Goal: Transaction & Acquisition: Subscribe to service/newsletter

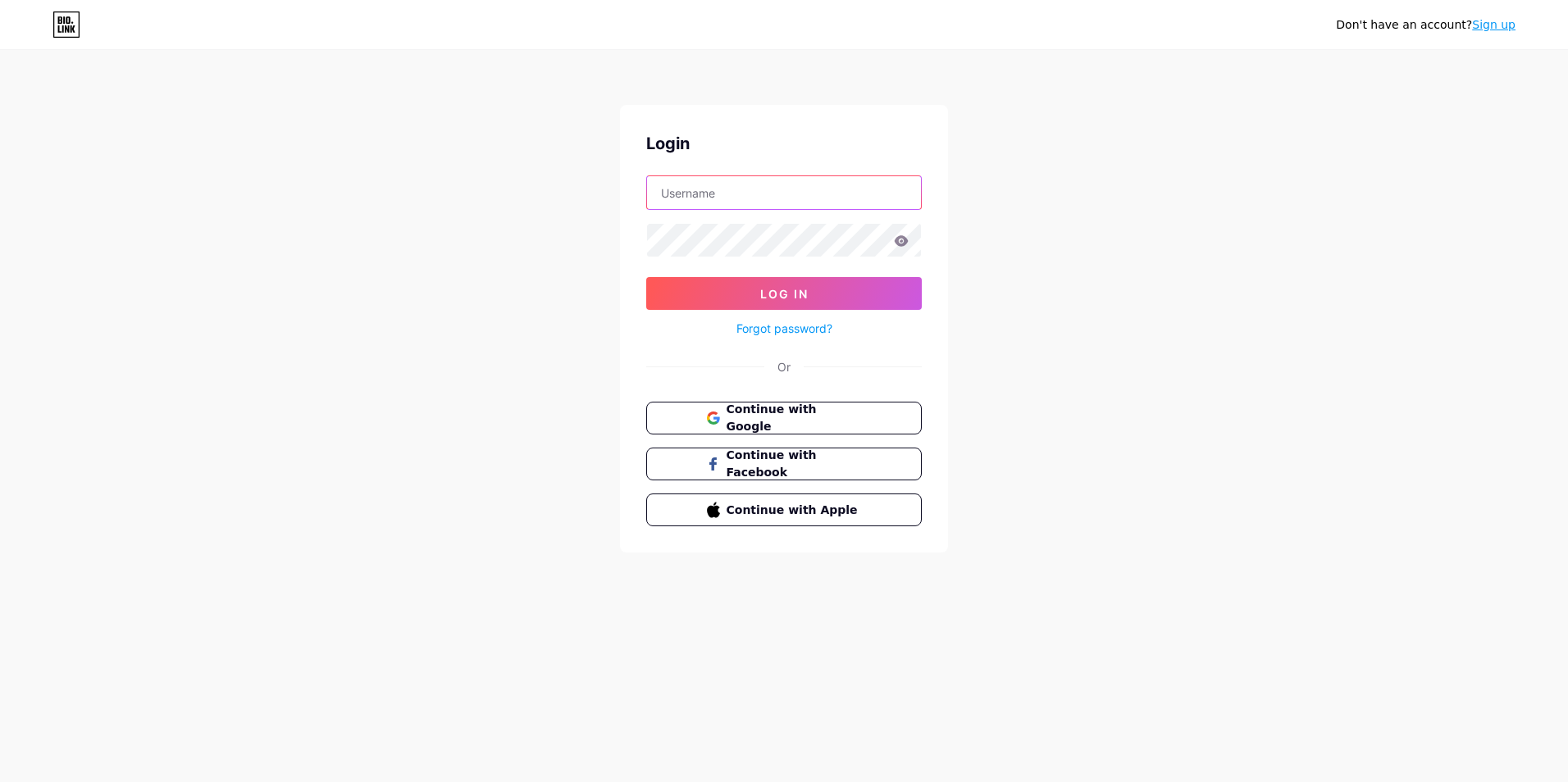
click at [769, 190] on input "text" at bounding box center [784, 193] width 273 height 33
click at [766, 193] on input "text" at bounding box center [784, 193] width 273 height 33
type input "ECOPET111@GMAIL.COM"
click at [646, 277] on button "Log In" at bounding box center [784, 293] width 275 height 33
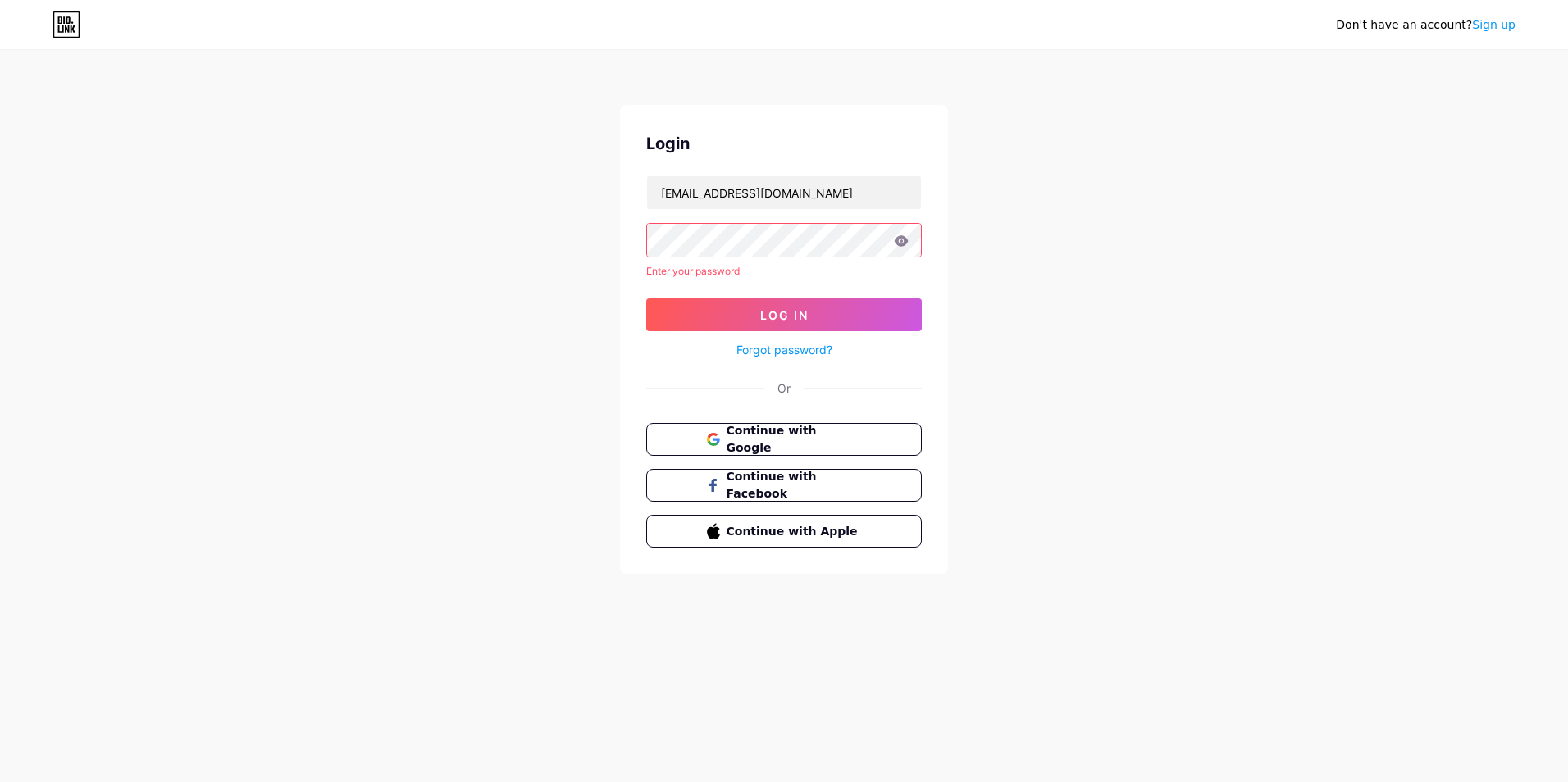
click at [682, 249] on form "ECOPET111@GMAIL.COM Enter your password Log In Forgot password?" at bounding box center [784, 268] width 275 height 185
drag, startPoint x: 699, startPoint y: 218, endPoint x: 654, endPoint y: 268, distance: 67.3
click at [670, 266] on form "ECOPET111@GMAIL.COM Enter your password Log In Forgot password?" at bounding box center [784, 268] width 275 height 185
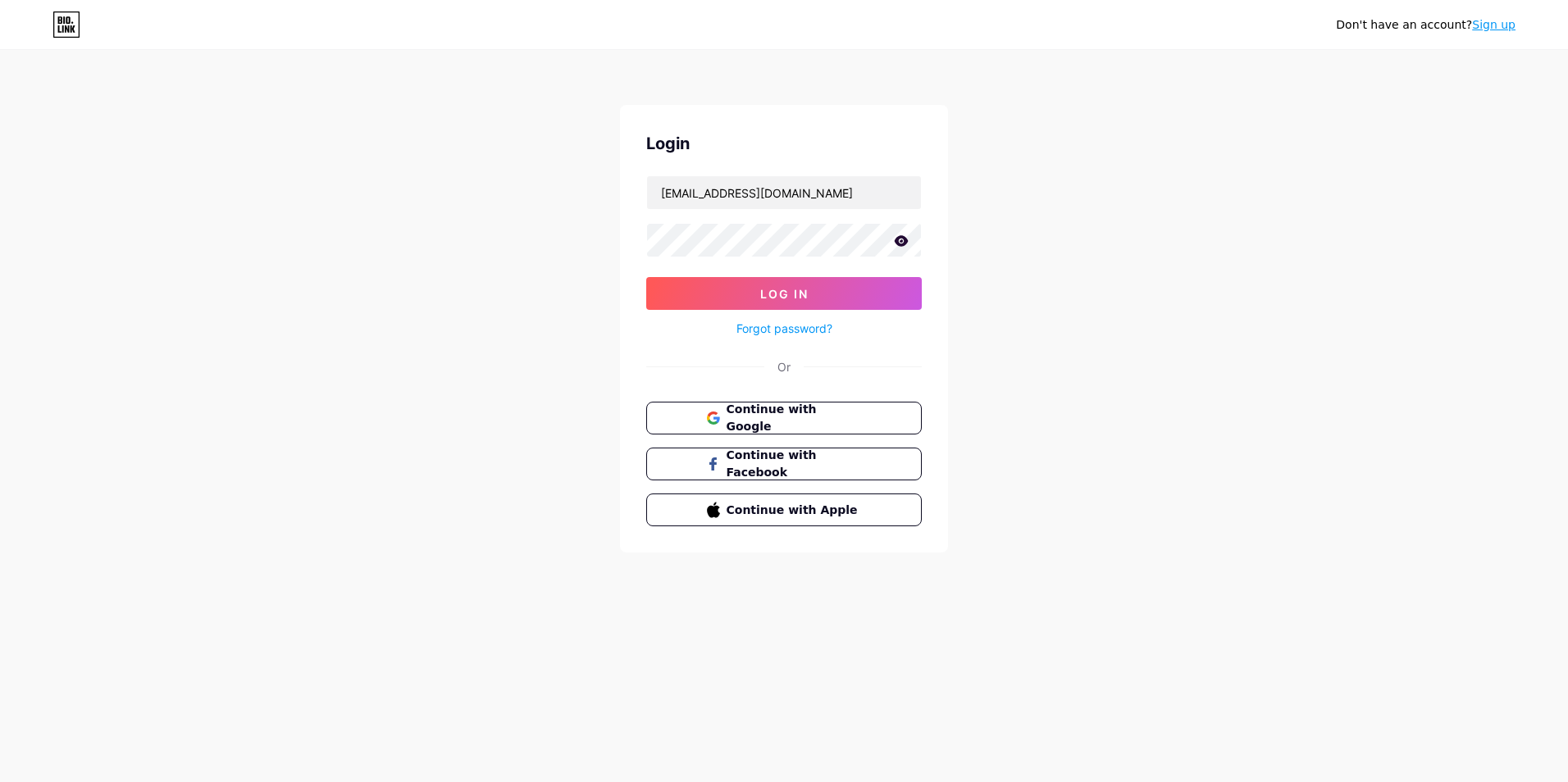
click at [880, 260] on form "ECOPET111@GMAIL.COM Log In Forgot password?" at bounding box center [784, 257] width 275 height 163
drag, startPoint x: 879, startPoint y: -60, endPoint x: 1043, endPoint y: -60, distance: 164.0
click at [1043, 0] on html "Don't have an account? Sign up Login ECOPET111@GMAIL.COM Log In Forgot password…" at bounding box center [784, 391] width 1568 height 782
click at [1567, 104] on html "Don't have an account? Sign up Login ECOPET111@GMAIL.COM Log In Forgot password…" at bounding box center [784, 391] width 1568 height 782
drag, startPoint x: 1033, startPoint y: 232, endPoint x: 1023, endPoint y: 230, distance: 10.2
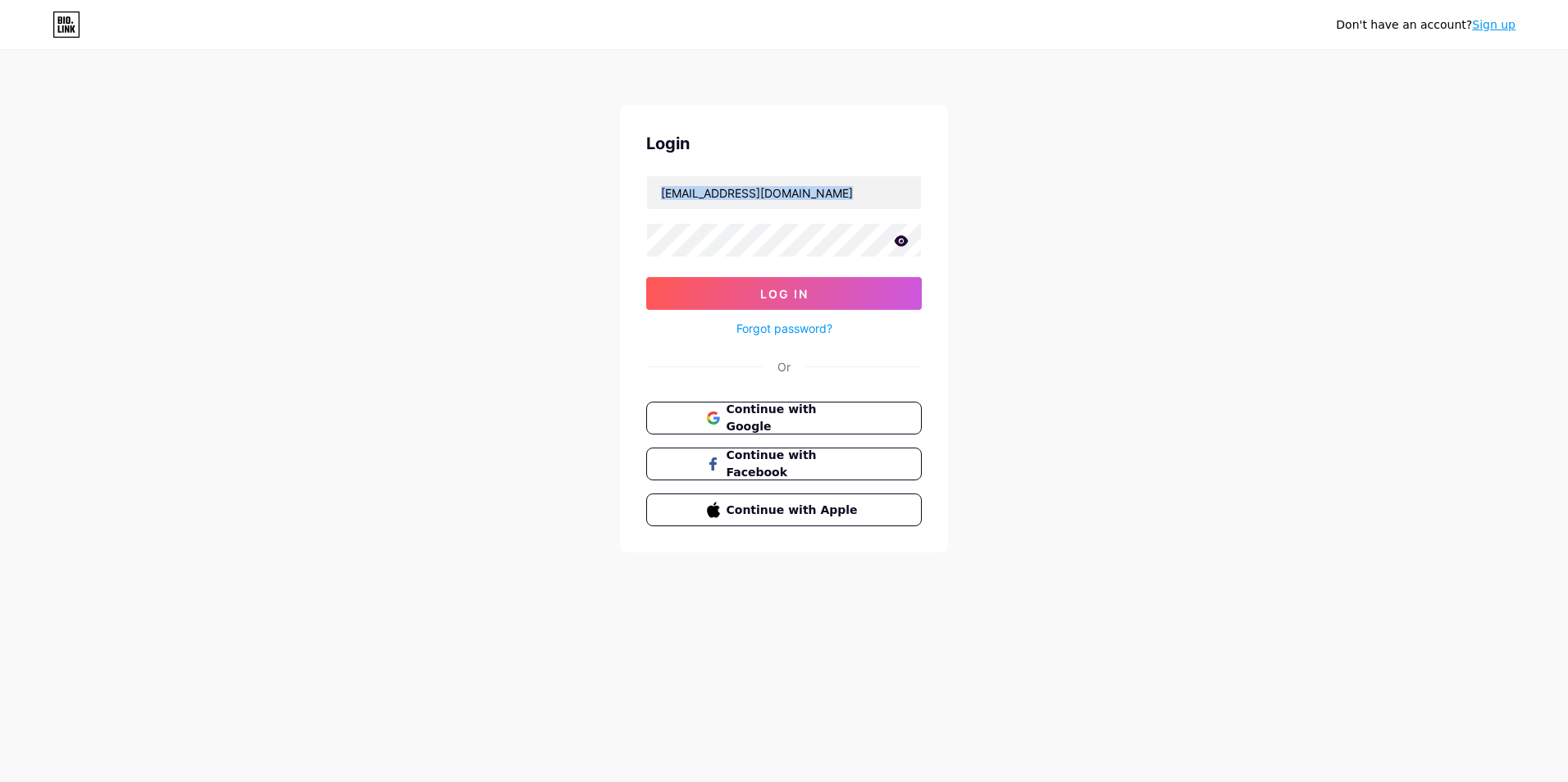
click at [1033, 231] on div "Don't have an account? Sign up Login ECOPET111@GMAIL.COM Log In Forgot password…" at bounding box center [784, 302] width 1568 height 605
click at [897, 238] on icon at bounding box center [902, 241] width 15 height 12
click at [646, 277] on button "Log In" at bounding box center [784, 293] width 275 height 33
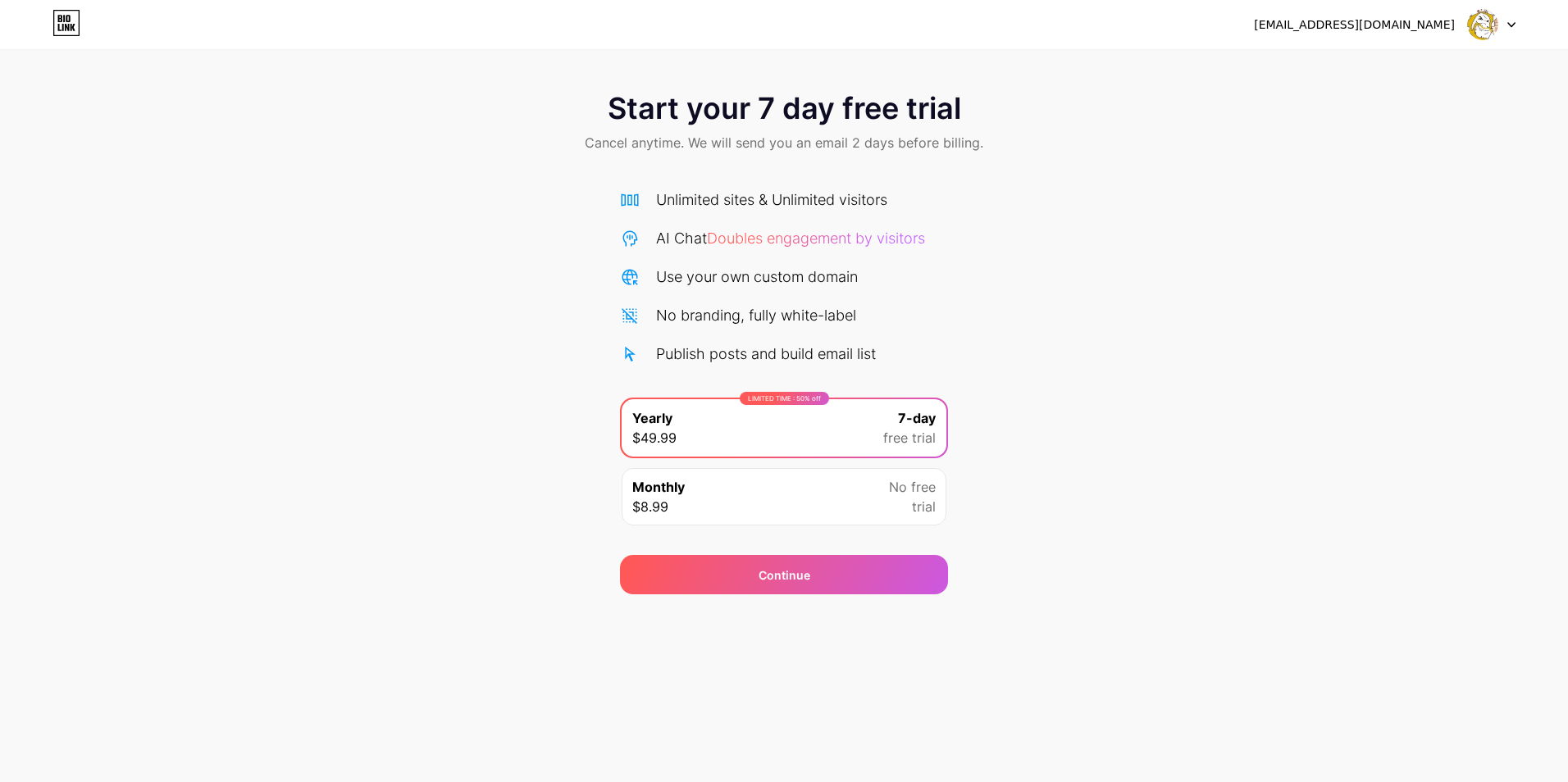
click at [801, 249] on div "AI Chat Doubles engagement by visitors" at bounding box center [791, 238] width 269 height 22
click at [1057, 168] on div "Start your 7 day free trial Cancel anytime. We will send you an email 2 days be…" at bounding box center [784, 123] width 1568 height 97
click at [903, 243] on span "Doubles engagement by visitors" at bounding box center [815, 238] width 218 height 17
drag, startPoint x: 697, startPoint y: 269, endPoint x: 703, endPoint y: 283, distance: 15.2
drag, startPoint x: 1401, startPoint y: 335, endPoint x: 1369, endPoint y: 314, distance: 38.3
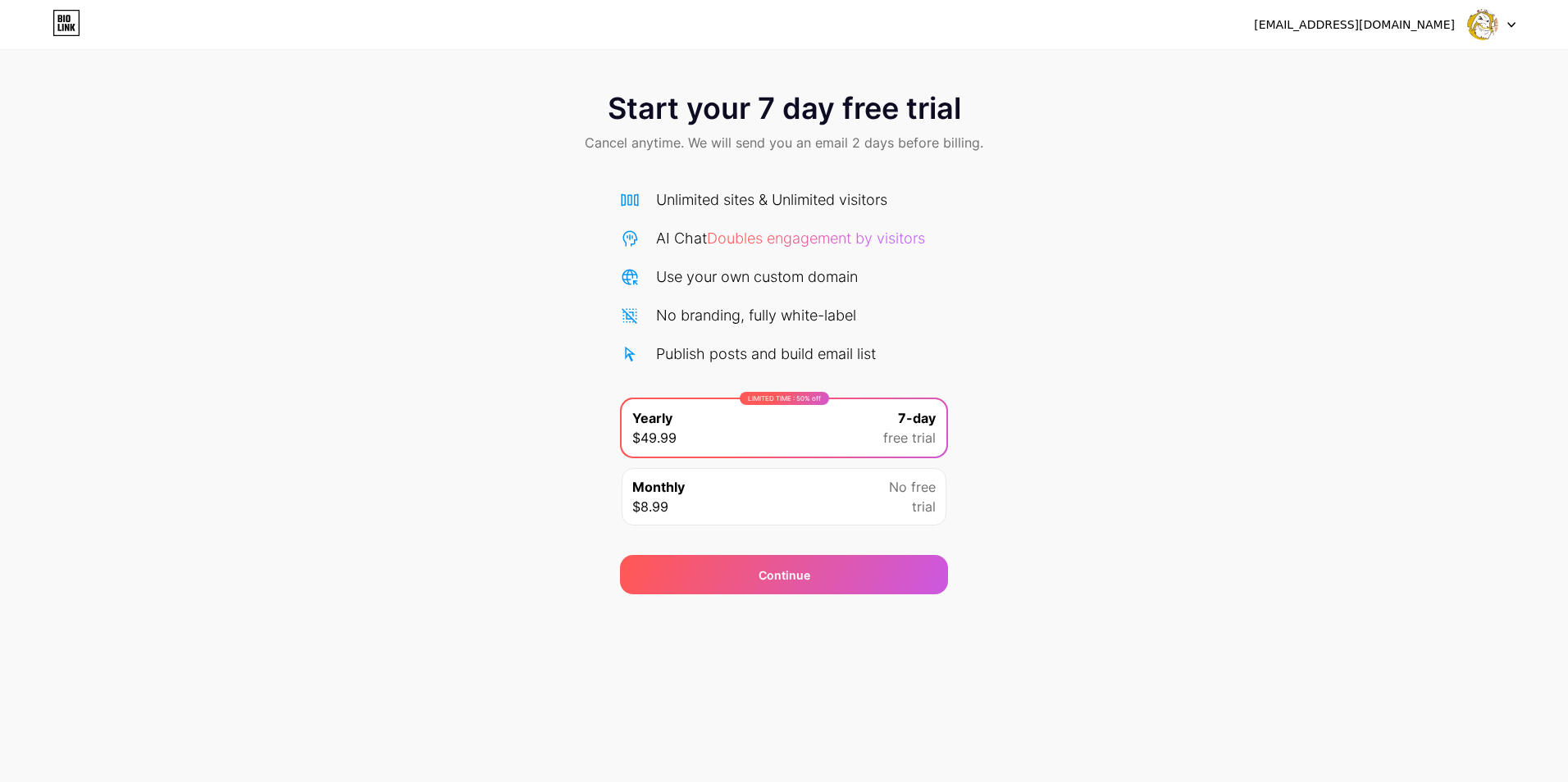
click at [1391, 331] on div "Start your 7 day free trial Cancel anytime. We will send you an email 2 days be…" at bounding box center [784, 335] width 1568 height 519
drag, startPoint x: 956, startPoint y: 490, endPoint x: 927, endPoint y: 547, distance: 64.0
click at [956, 489] on div "Start your 7 day free trial Cancel anytime. We will send you an email 2 days be…" at bounding box center [784, 335] width 1568 height 519
drag, startPoint x: 919, startPoint y: 576, endPoint x: 910, endPoint y: 559, distance: 19.2
click at [911, 559] on div "Continue" at bounding box center [784, 574] width 328 height 39
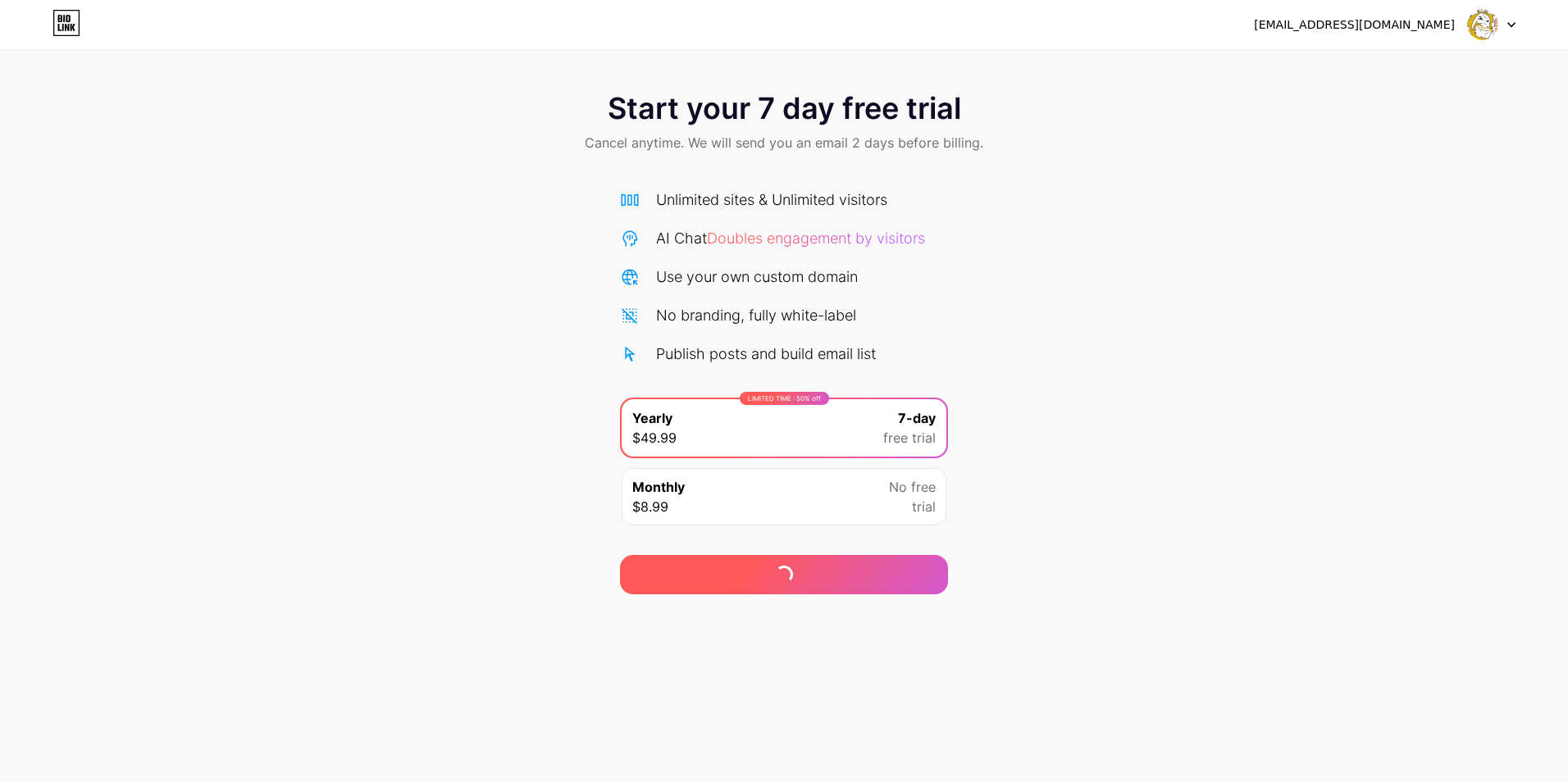
click at [912, 562] on div "Continue" at bounding box center [784, 574] width 328 height 39
click at [913, 562] on div "Continue" at bounding box center [784, 574] width 328 height 39
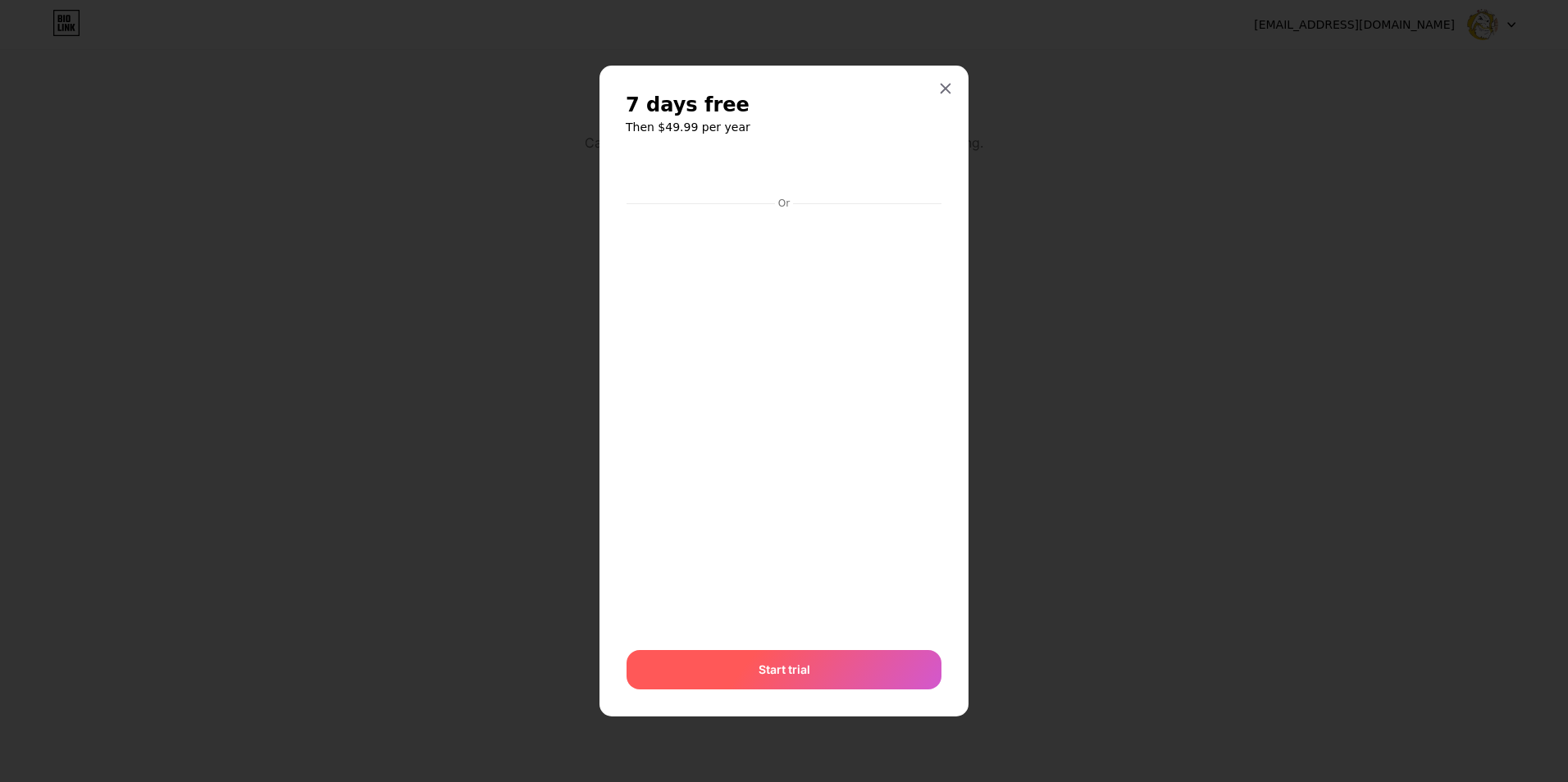
click at [762, 666] on span "Start trial" at bounding box center [784, 669] width 51 height 17
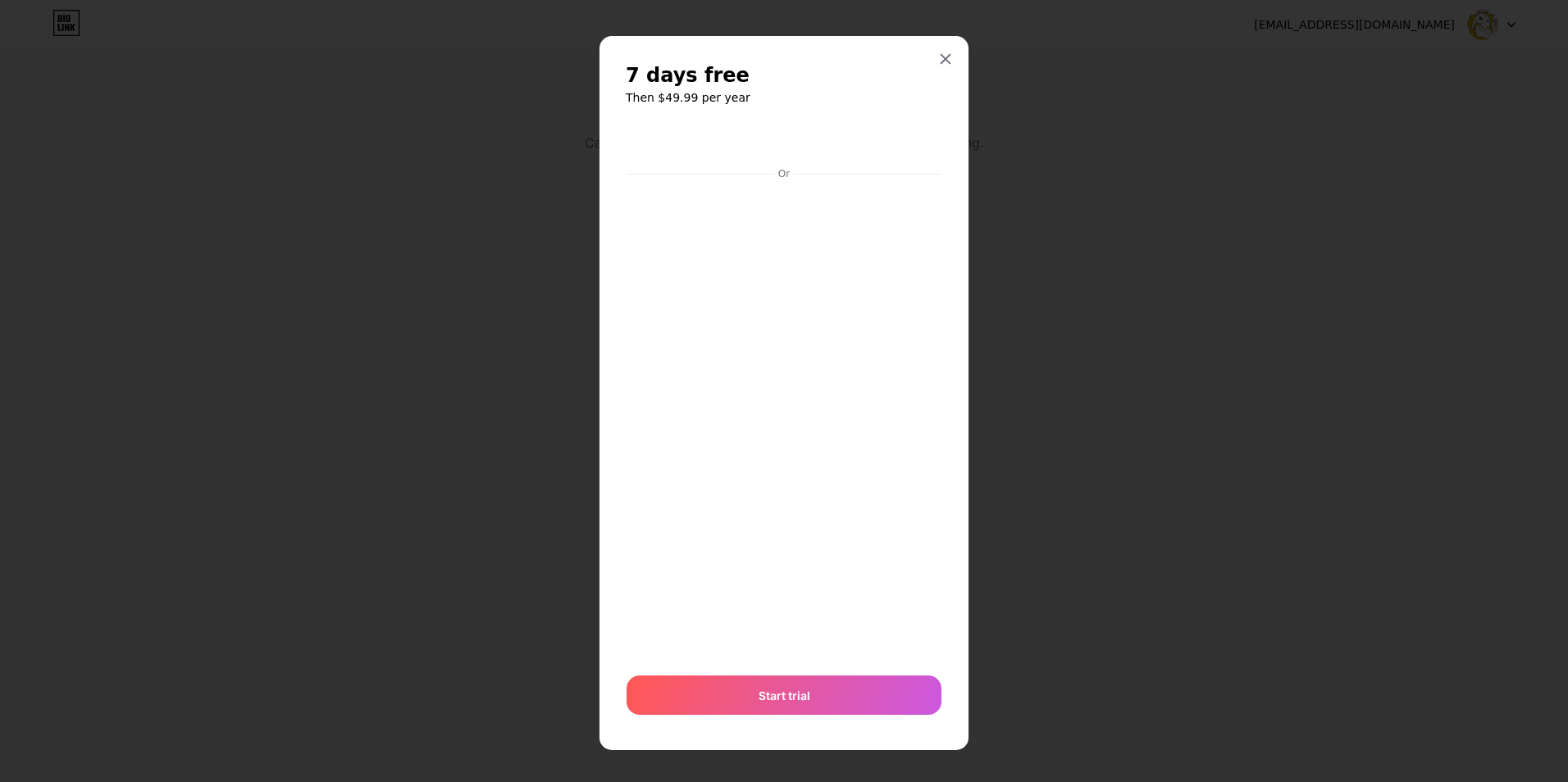
click at [895, 99] on div at bounding box center [784, 391] width 1568 height 782
click at [937, 51] on div at bounding box center [946, 59] width 30 height 30
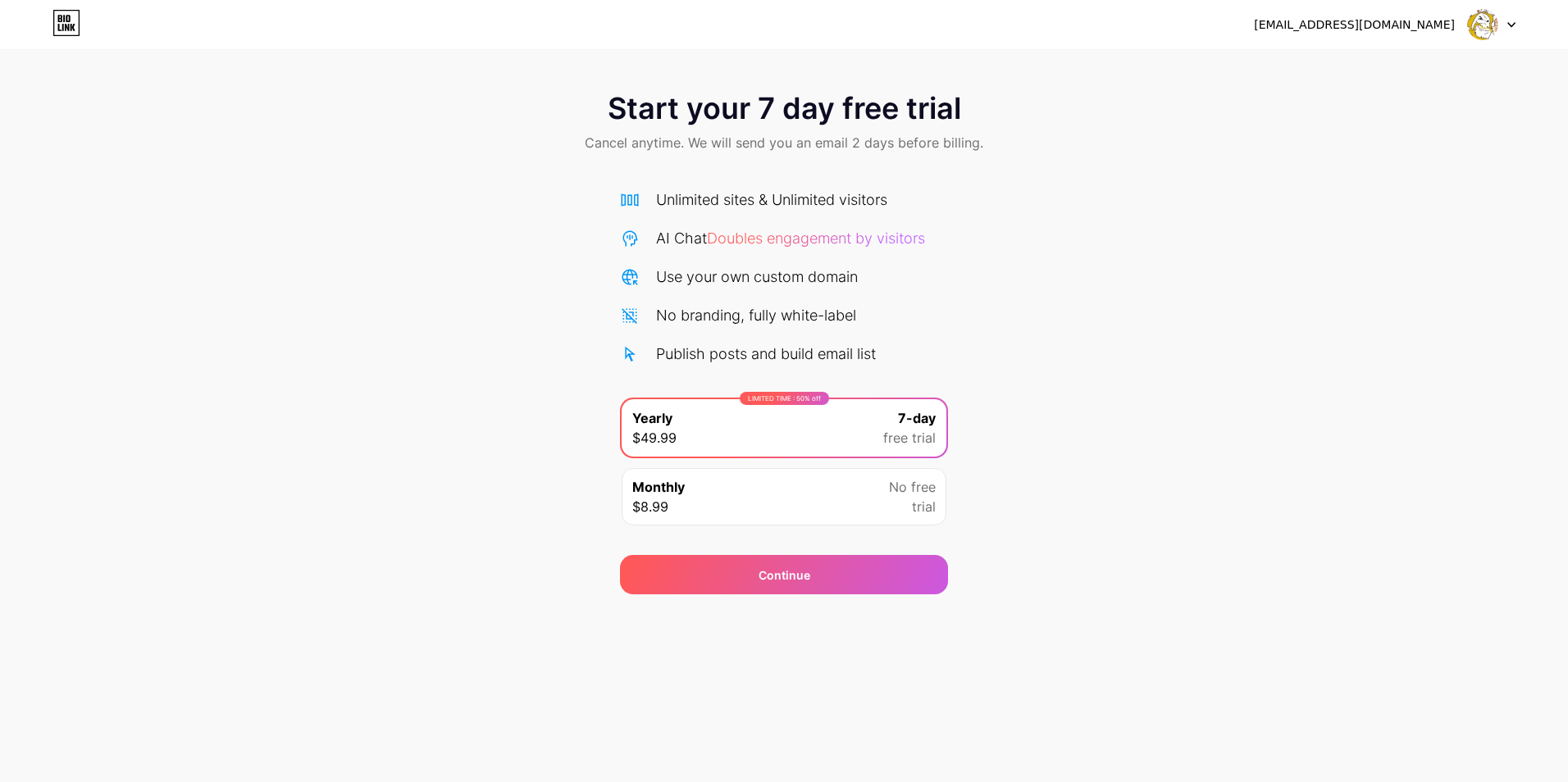
click at [1476, 31] on img at bounding box center [1483, 25] width 31 height 31
click at [1174, 178] on div "Start your 7 day free trial Cancel anytime. We will send you an email 2 days be…" at bounding box center [784, 335] width 1568 height 519
drag, startPoint x: 1176, startPoint y: 177, endPoint x: 926, endPoint y: 122, distance: 256.0
click at [1141, 166] on div "Start your 7 day free trial Cancel anytime. We will send you an email 2 days be…" at bounding box center [784, 335] width 1568 height 519
click at [554, 143] on div "Start your 7 day free trial Cancel anytime. We will send you an email 2 days be…" at bounding box center [784, 123] width 1568 height 97
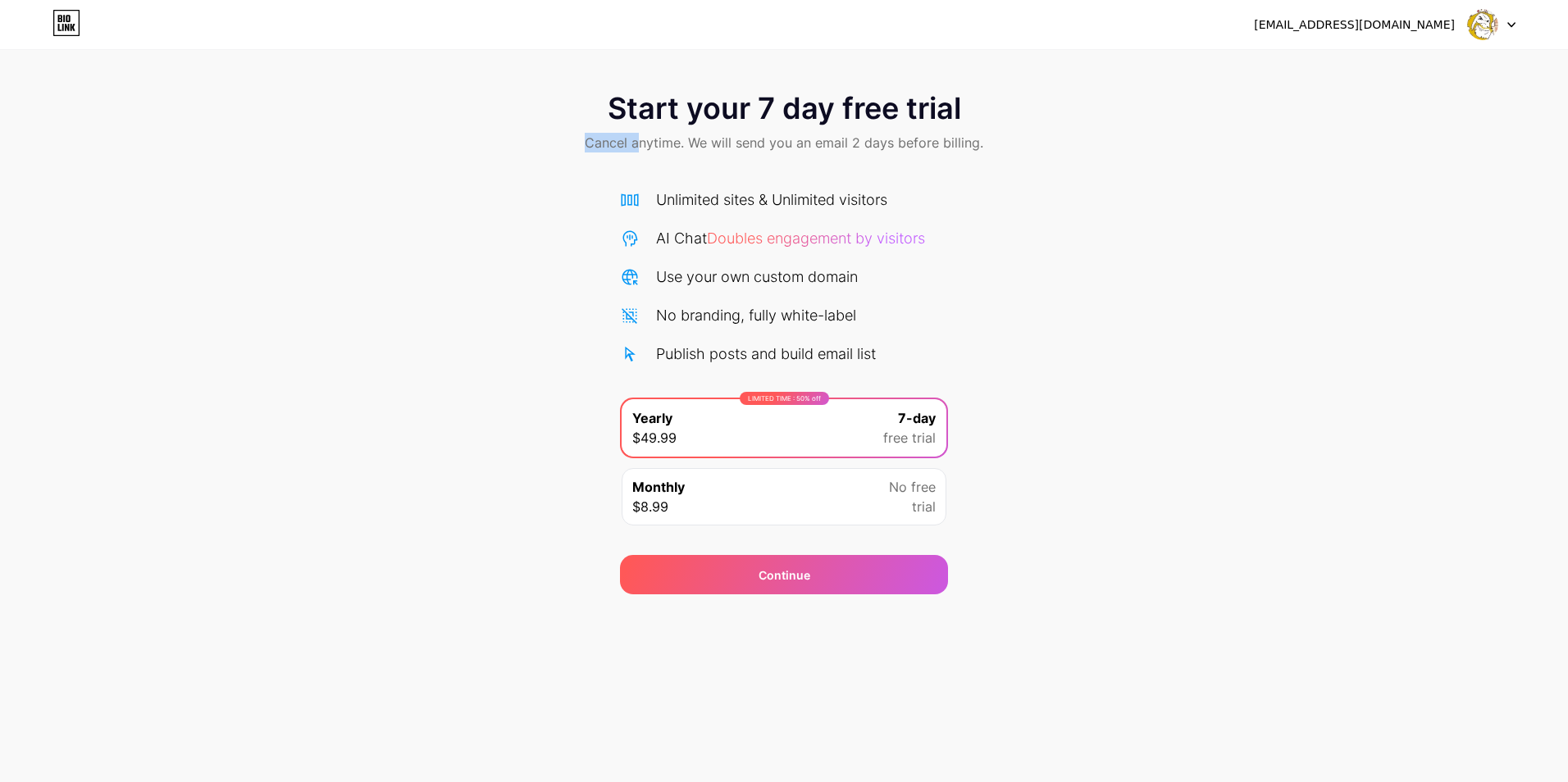
click at [444, 184] on div "Start your 7 day free trial Cancel anytime. We will send you an email 2 days be…" at bounding box center [784, 335] width 1568 height 519
click at [728, 215] on div "Unlimited sites & Unlimited visitors AI Chat Doubles engagement by visitors Use…" at bounding box center [784, 277] width 328 height 176
click at [49, 34] on div "ecopet111@gmail.com Logout" at bounding box center [784, 25] width 1568 height 30
click at [68, 20] on icon at bounding box center [66, 23] width 28 height 27
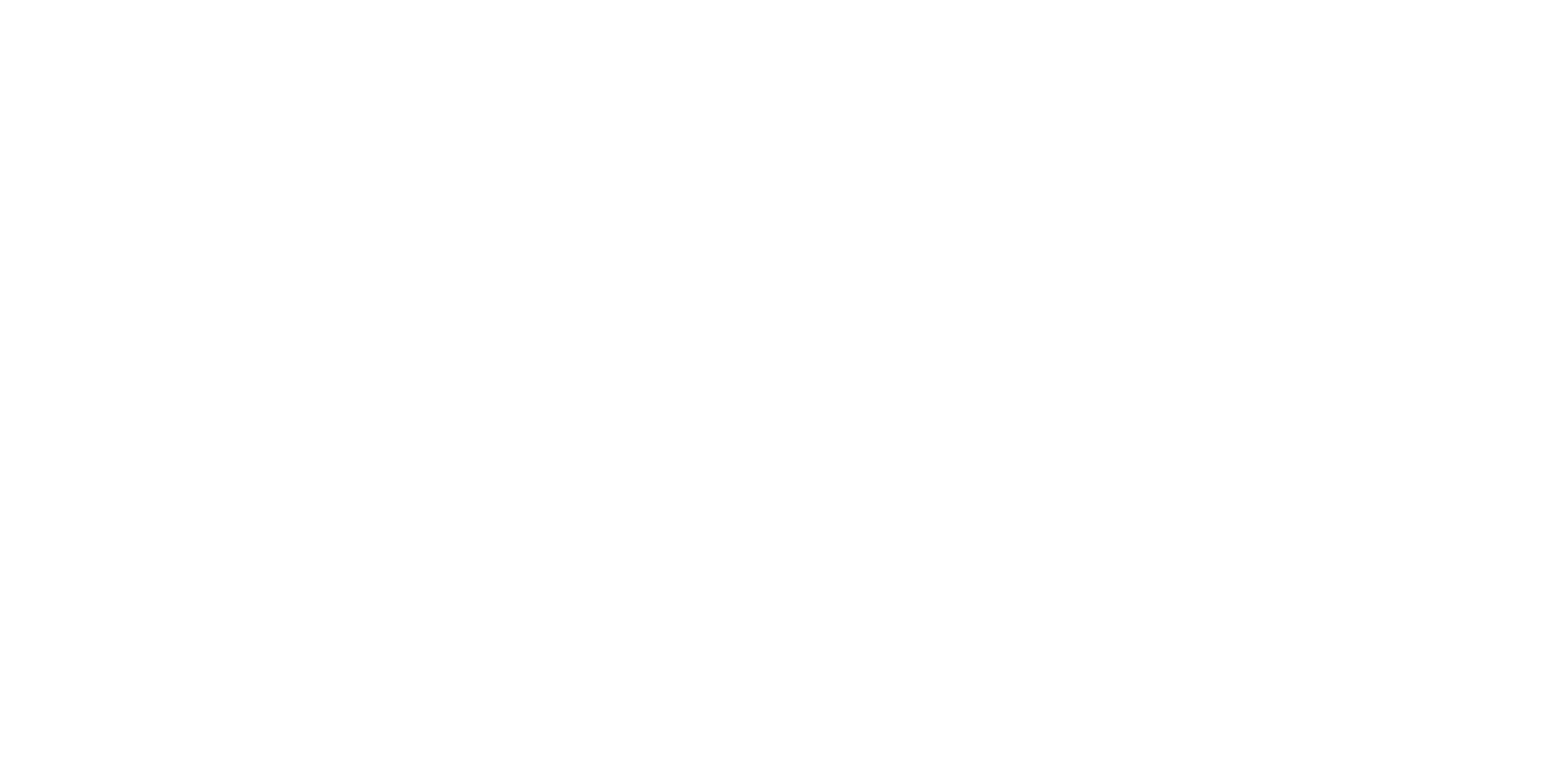
click at [68, 0] on html at bounding box center [784, 0] width 1568 height 0
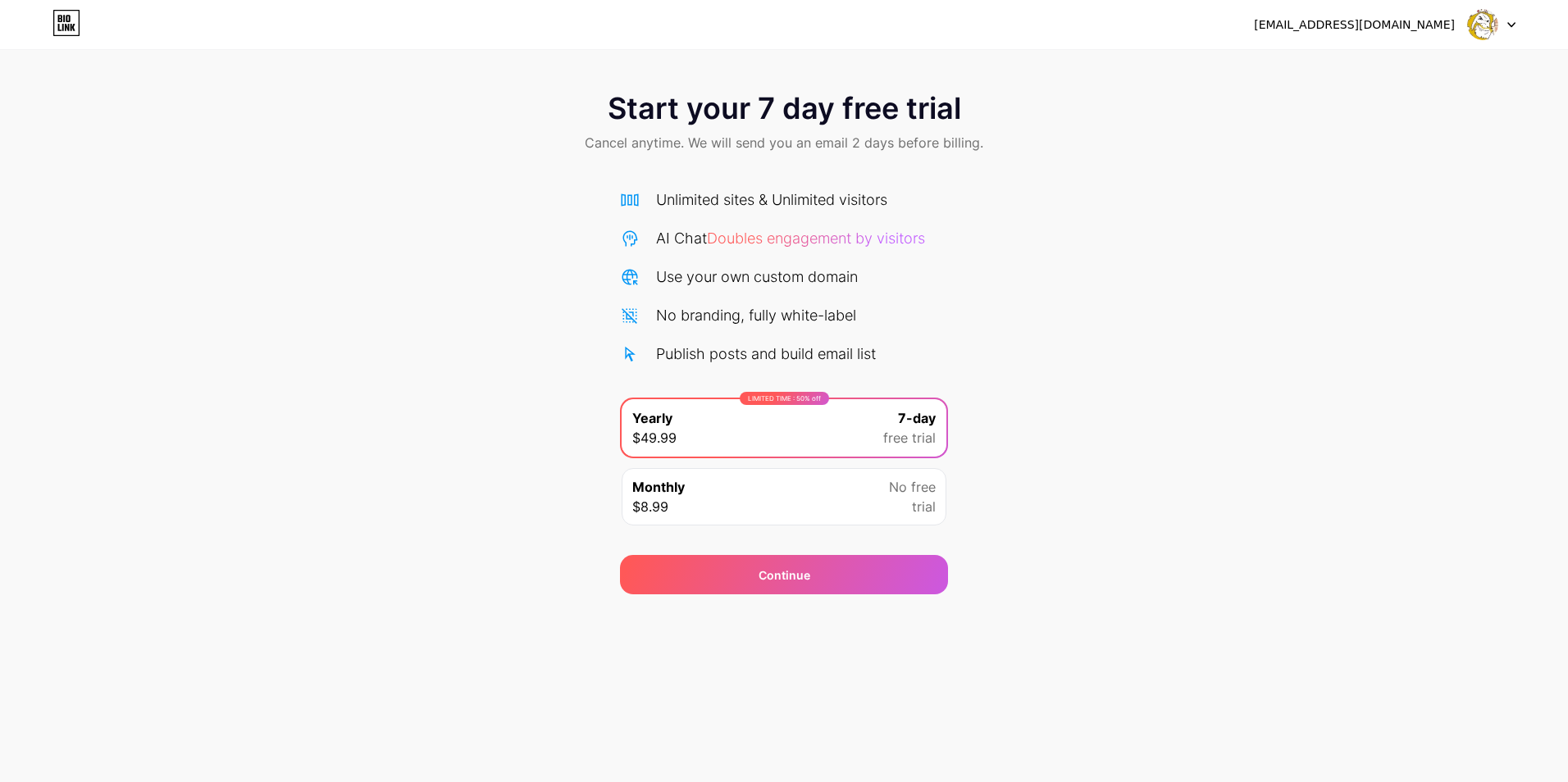
click at [64, 23] on icon at bounding box center [66, 23] width 28 height 27
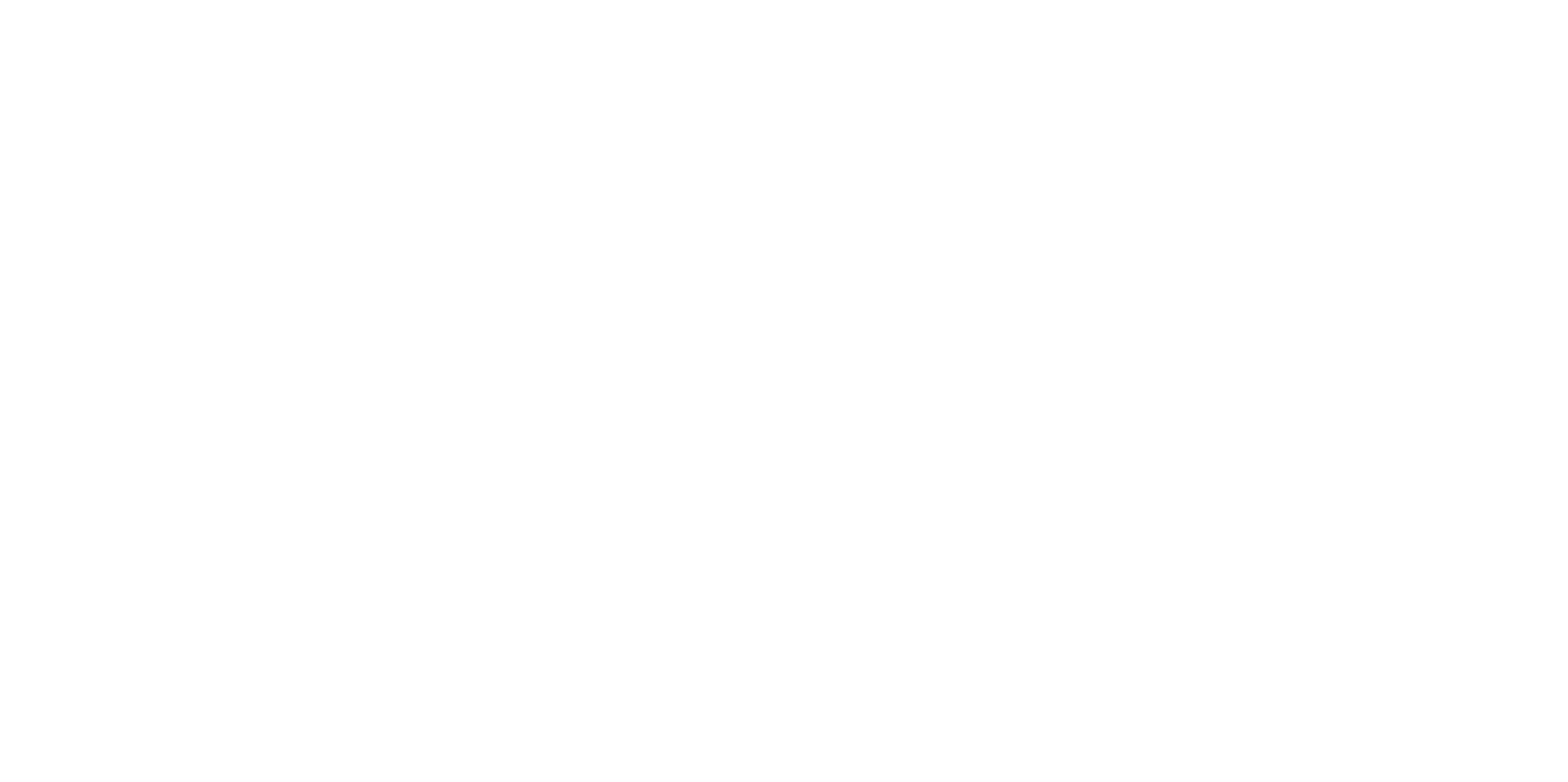
click at [64, 0] on html at bounding box center [784, 0] width 1568 height 0
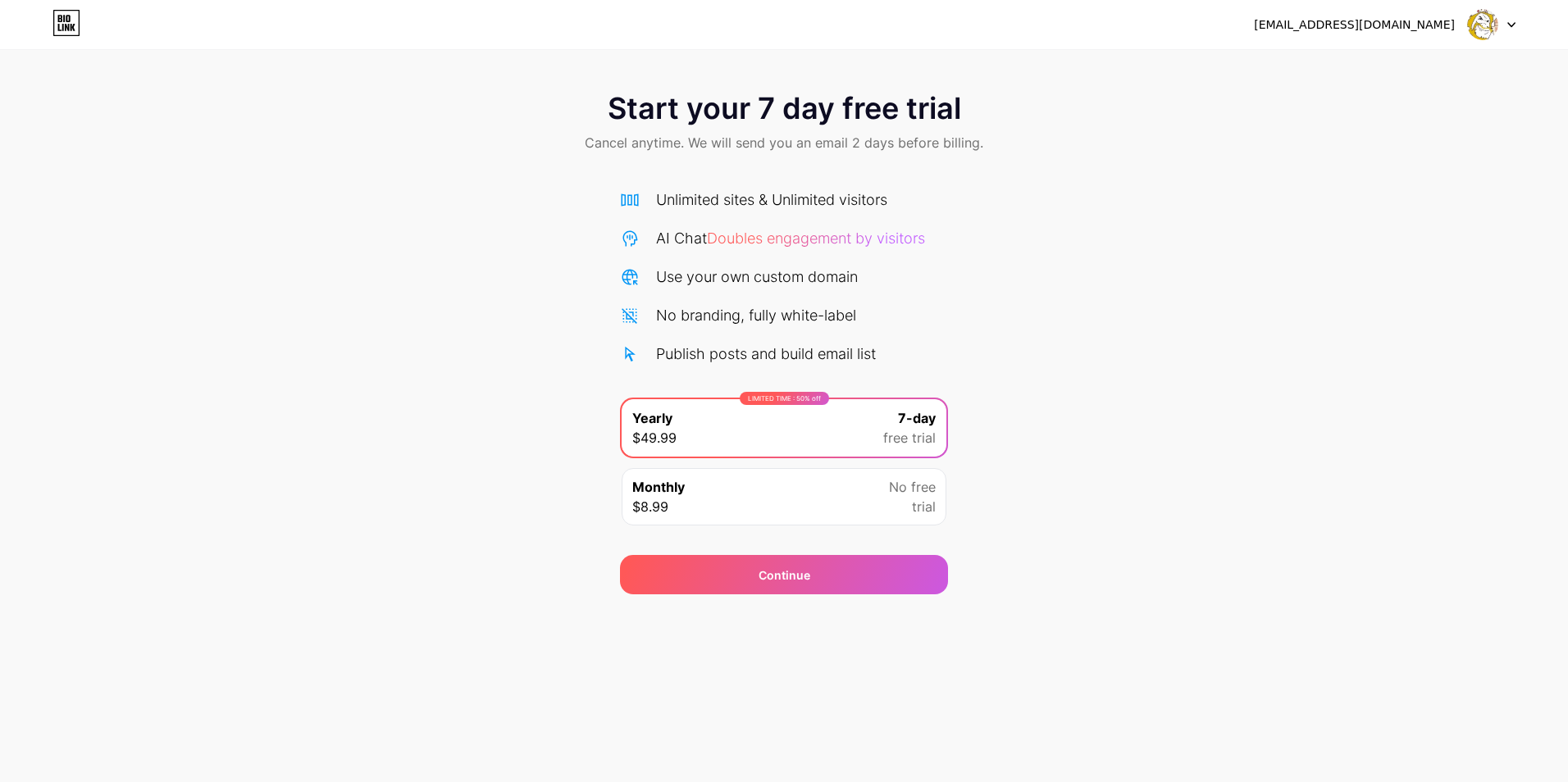
click at [748, 221] on div "Unlimited sites & Unlimited visitors AI Chat Doubles engagement by visitors Use…" at bounding box center [784, 277] width 328 height 176
click at [753, 229] on span "Doubles engagement by visitors" at bounding box center [815, 238] width 218 height 17
click at [741, 491] on div "Monthly $8.99 No free trial" at bounding box center [784, 496] width 325 height 57
click at [777, 409] on div "LIMITED TIME : 50% off Yearly $49.99 7-day free trial" at bounding box center [784, 427] width 325 height 57
click at [791, 529] on div "LIMITED TIME : 50% off Yearly $49.99 7-day free trial Monthly $8.99 No free tri…" at bounding box center [784, 466] width 328 height 138
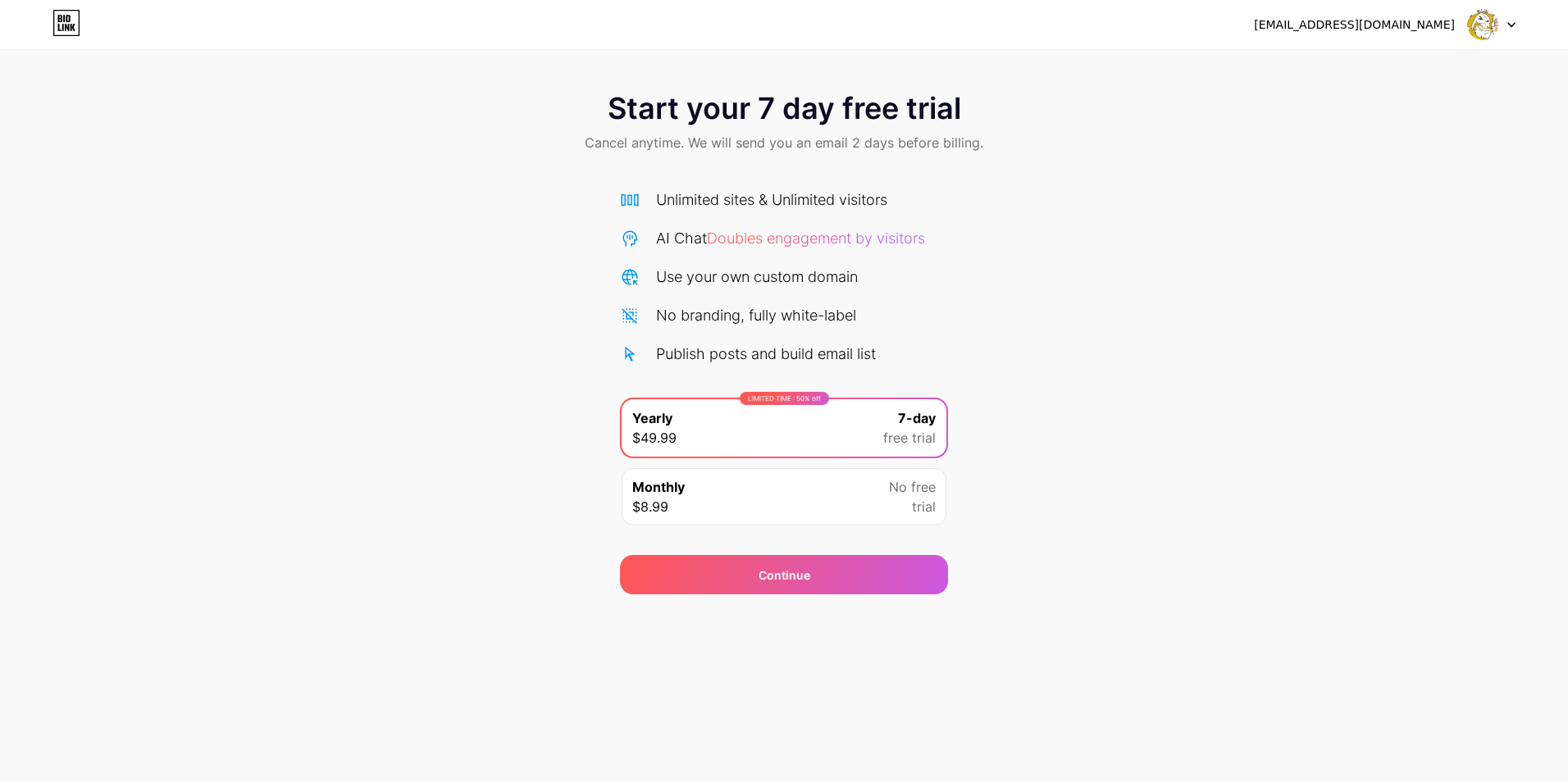
click at [791, 522] on div "Monthly $8.99 No free trial" at bounding box center [784, 496] width 325 height 57
click at [793, 521] on div "Monthly $8.99 No free trial" at bounding box center [784, 496] width 325 height 57
click at [791, 530] on div "LIMITED TIME : 50% off Yearly $49.99 7-day free trial Monthly $8.99 No free tri…" at bounding box center [784, 466] width 328 height 138
click at [794, 605] on div "[EMAIL_ADDRESS][DOMAIN_NAME] Logout Link Copied Start your 7 day free trial Can…" at bounding box center [784, 391] width 1568 height 782
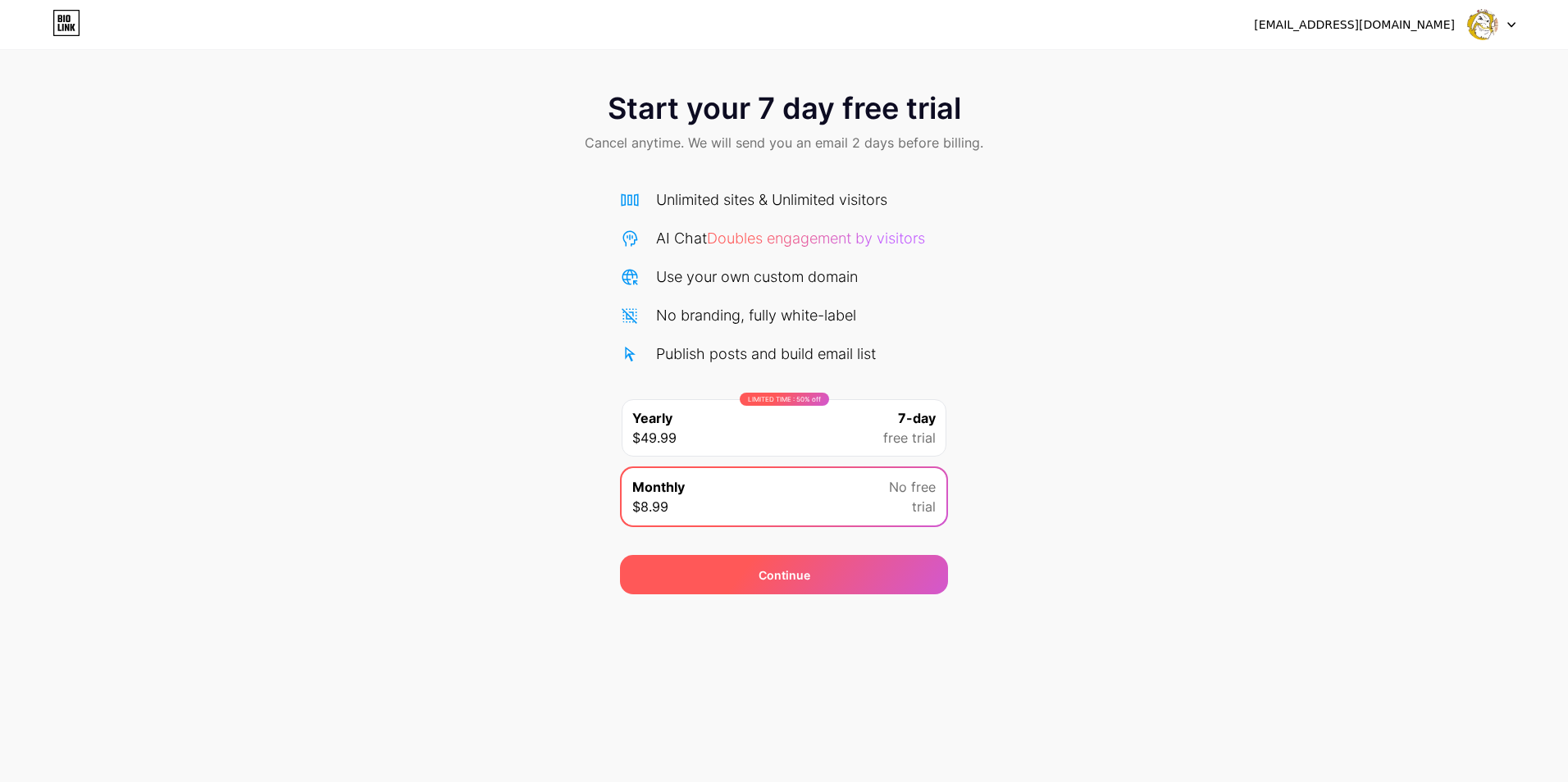
drag, startPoint x: 796, startPoint y: 588, endPoint x: 856, endPoint y: 577, distance: 61.0
click at [797, 588] on div "Continue" at bounding box center [784, 574] width 328 height 39
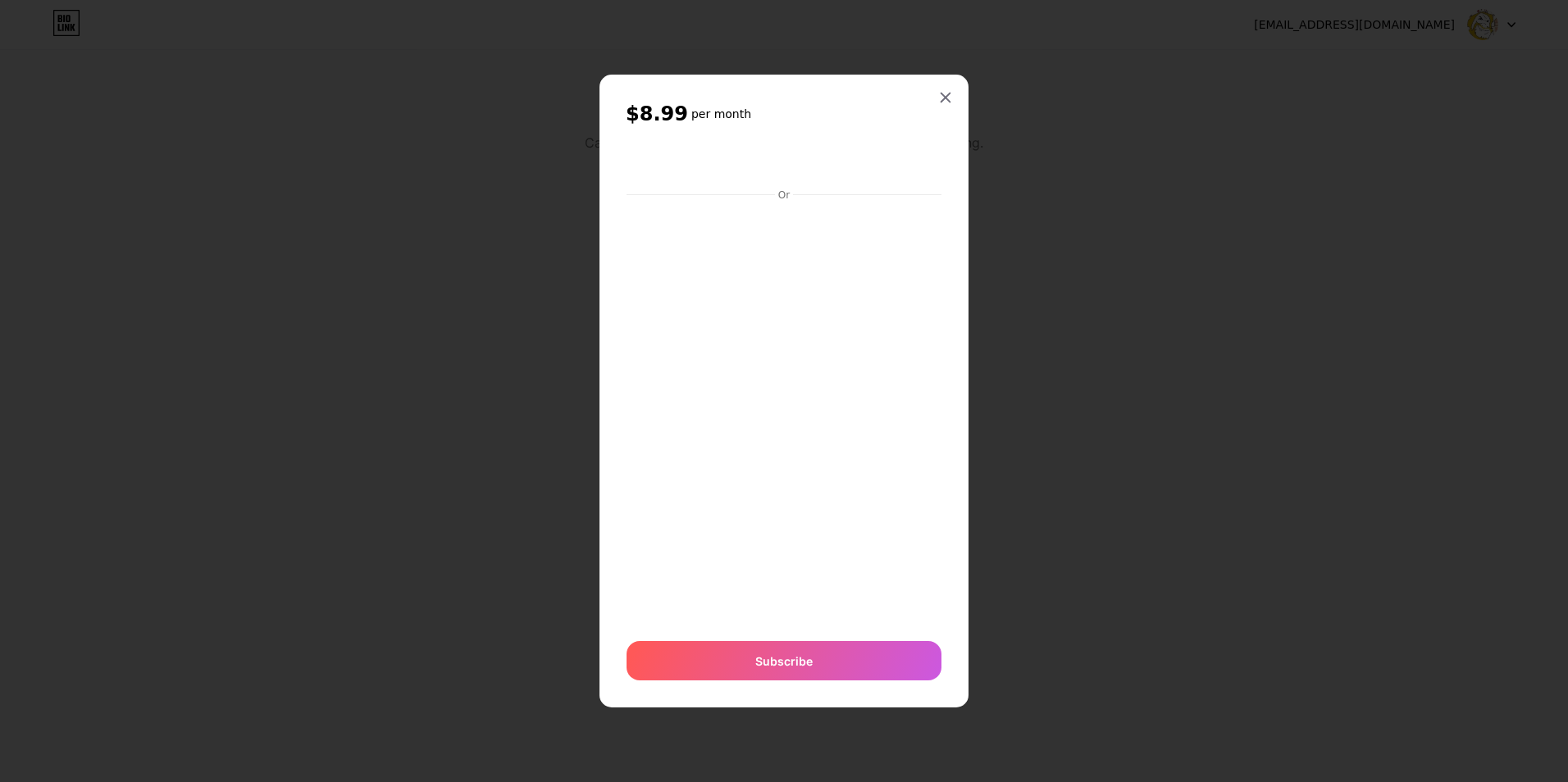
drag, startPoint x: 1331, startPoint y: 266, endPoint x: 1442, endPoint y: 12, distance: 277.2
click at [1329, 263] on div at bounding box center [784, 391] width 1568 height 782
